Goal: Task Accomplishment & Management: Complete application form

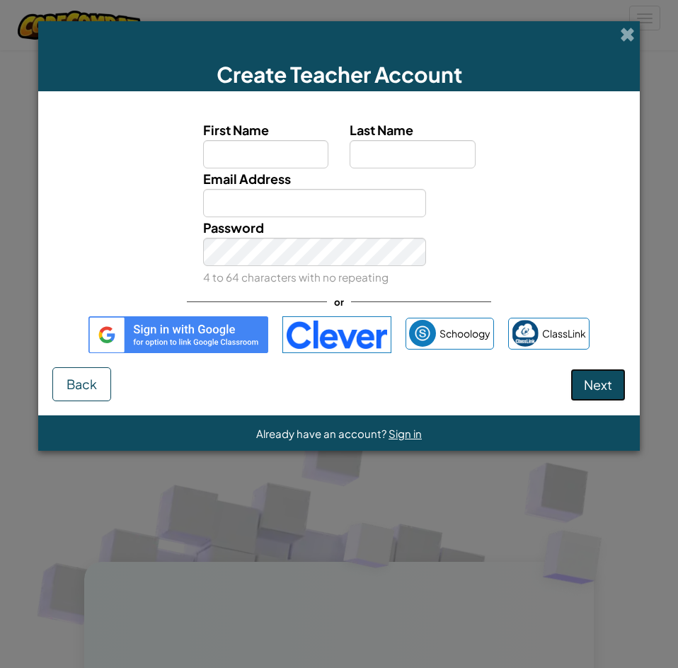
click at [597, 384] on span "Next" at bounding box center [598, 385] width 28 height 16
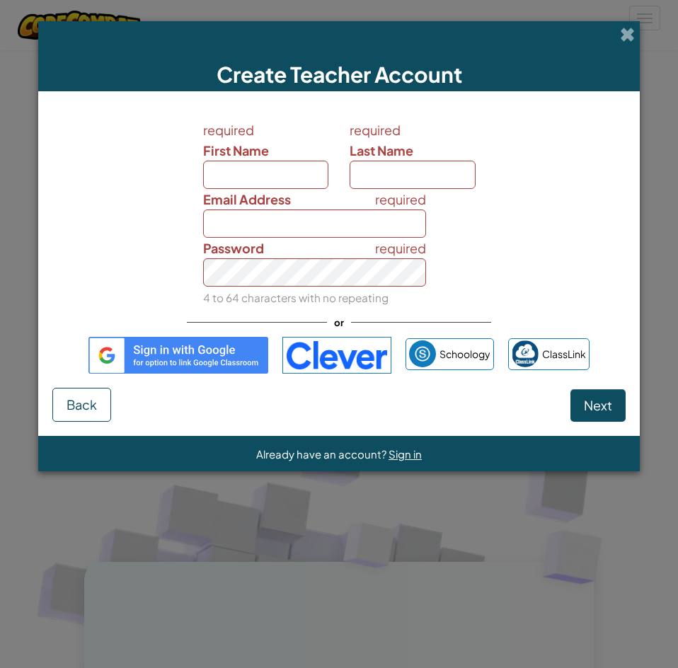
click at [624, 31] on span at bounding box center [627, 34] width 15 height 15
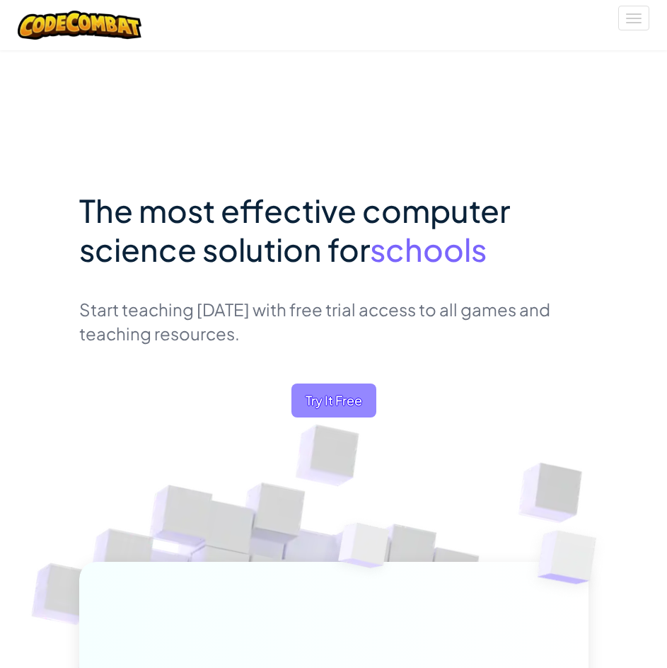
click at [335, 408] on span "Try It Free" at bounding box center [334, 401] width 85 height 34
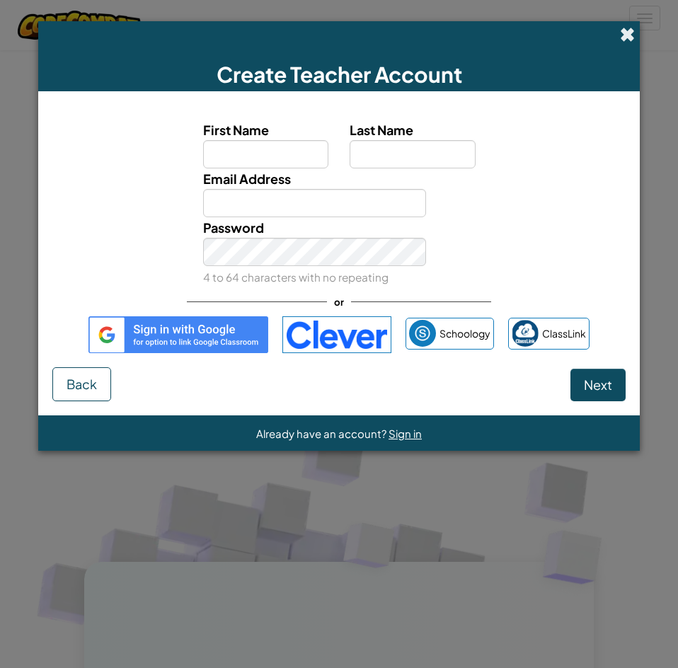
click at [630, 38] on span at bounding box center [627, 34] width 15 height 15
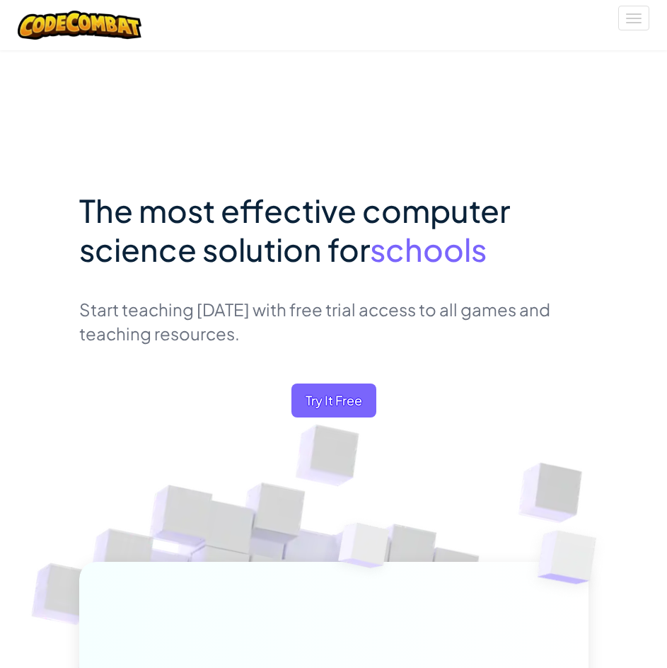
click at [639, 30] on div "Toggle navigation" at bounding box center [333, 25] width 653 height 50
click at [636, 21] on button "Toggle navigation" at bounding box center [634, 18] width 31 height 25
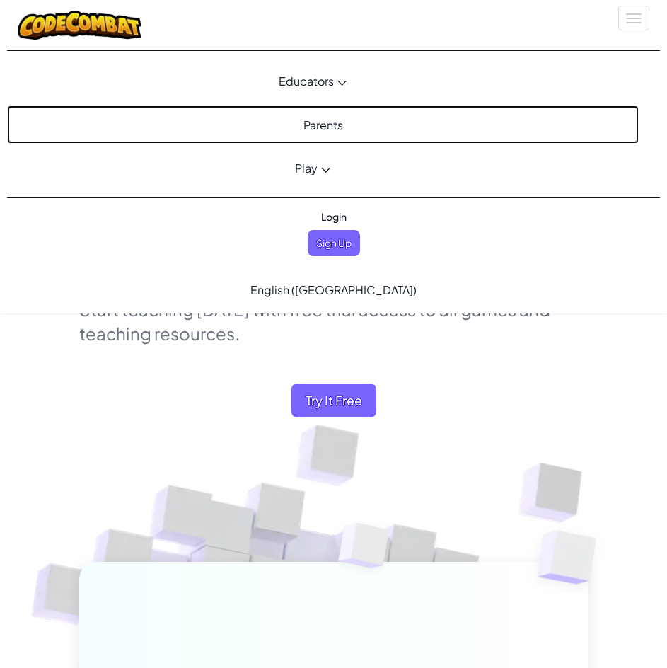
click at [333, 128] on link "Parents" at bounding box center [323, 124] width 632 height 38
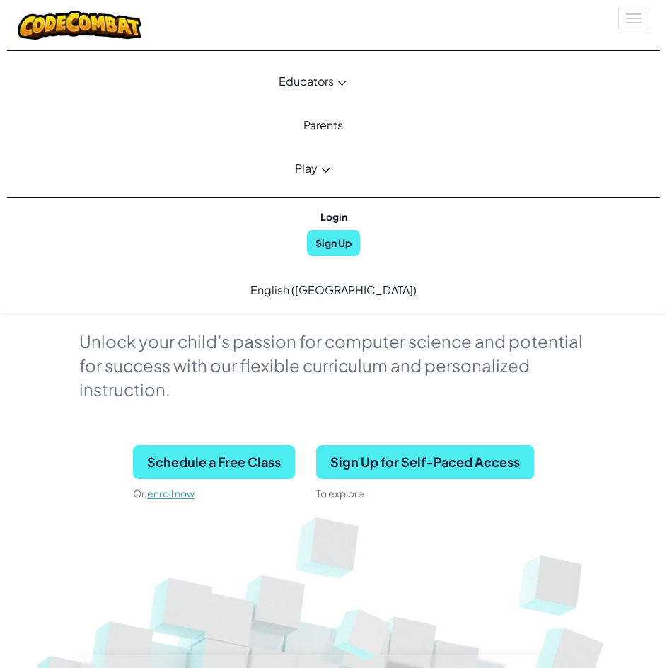
click at [322, 170] on icon at bounding box center [325, 170] width 9 height 5
